Goal: Task Accomplishment & Management: Complete application form

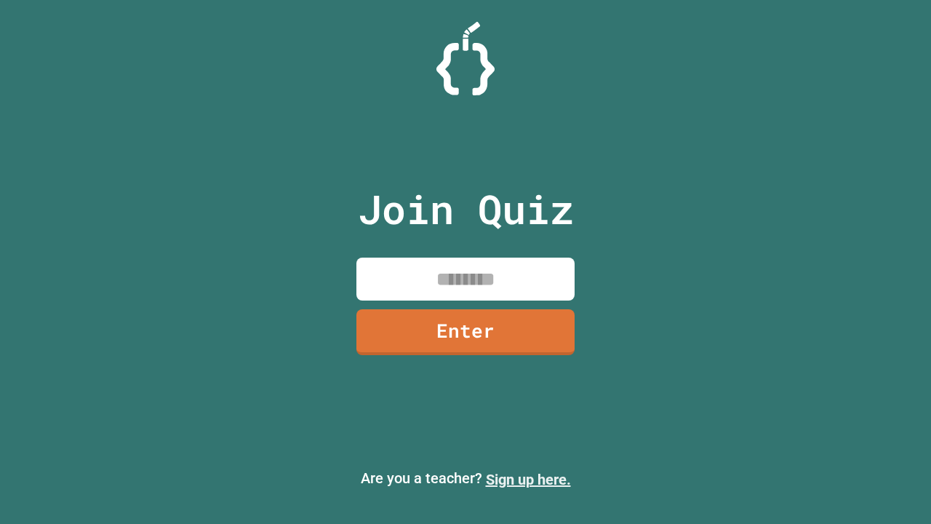
click at [528, 479] on link "Sign up here." at bounding box center [528, 478] width 85 height 17
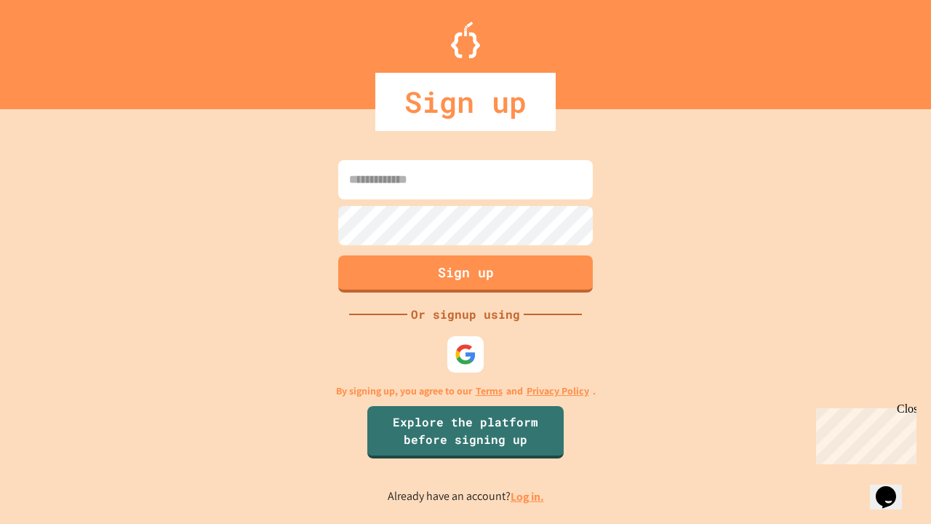
click at [528, 496] on link "Log in." at bounding box center [526, 496] width 33 height 15
